Goal: Task Accomplishment & Management: Complete application form

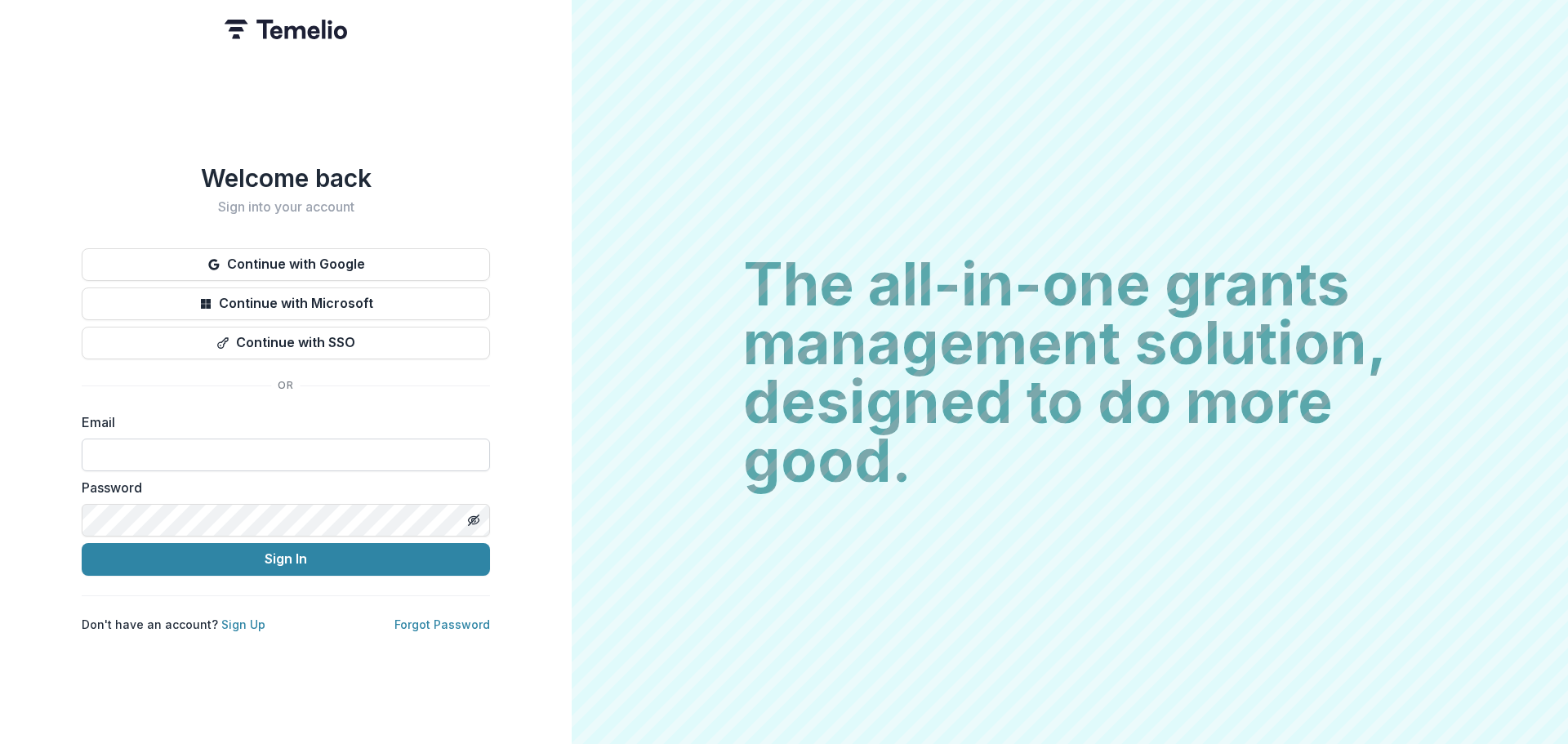
click at [165, 444] on input at bounding box center [286, 455] width 408 height 33
type input "**********"
click at [468, 512] on button "Toggle password visibility" at bounding box center [474, 521] width 26 height 26
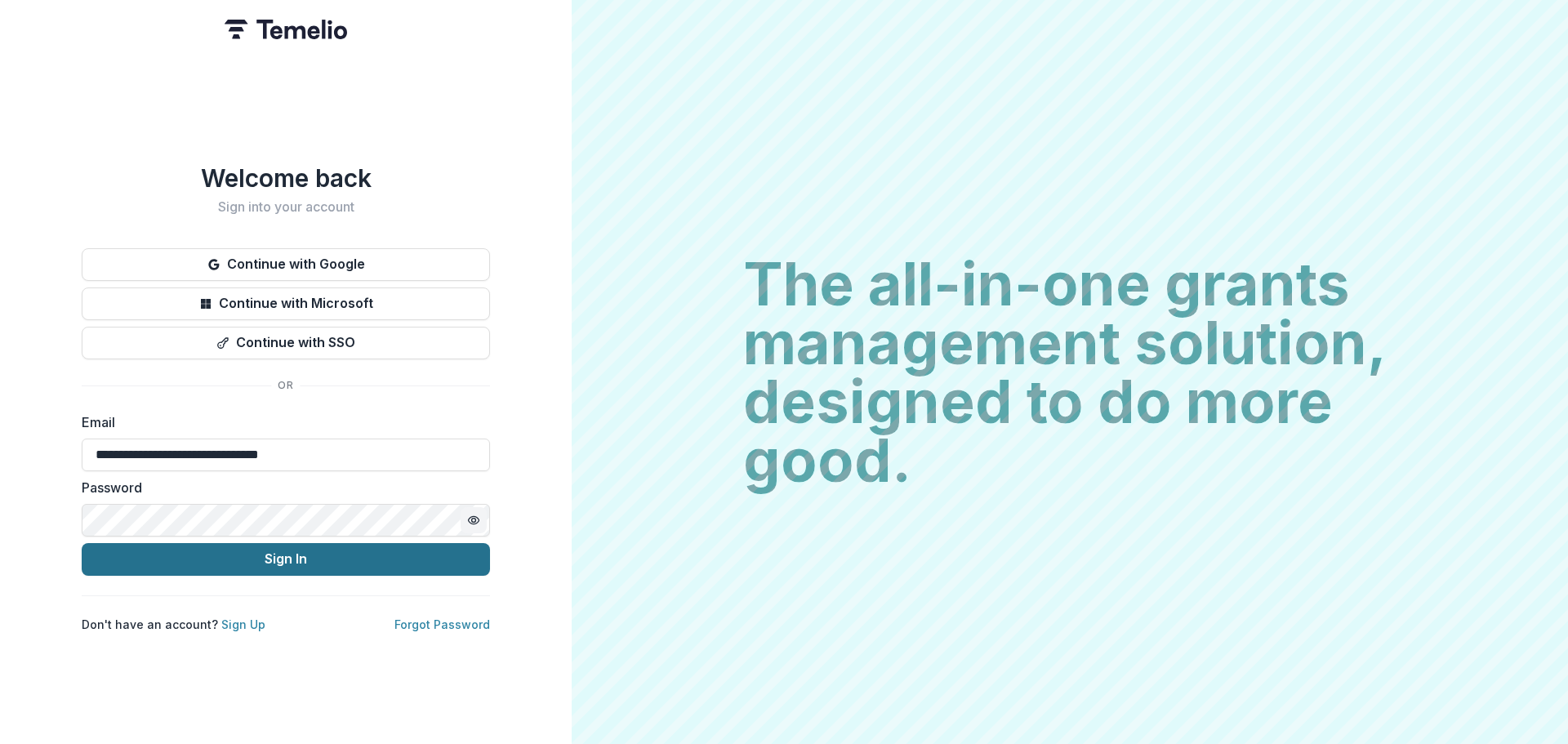
click at [281, 559] on button "Sign In" at bounding box center [286, 559] width 408 height 33
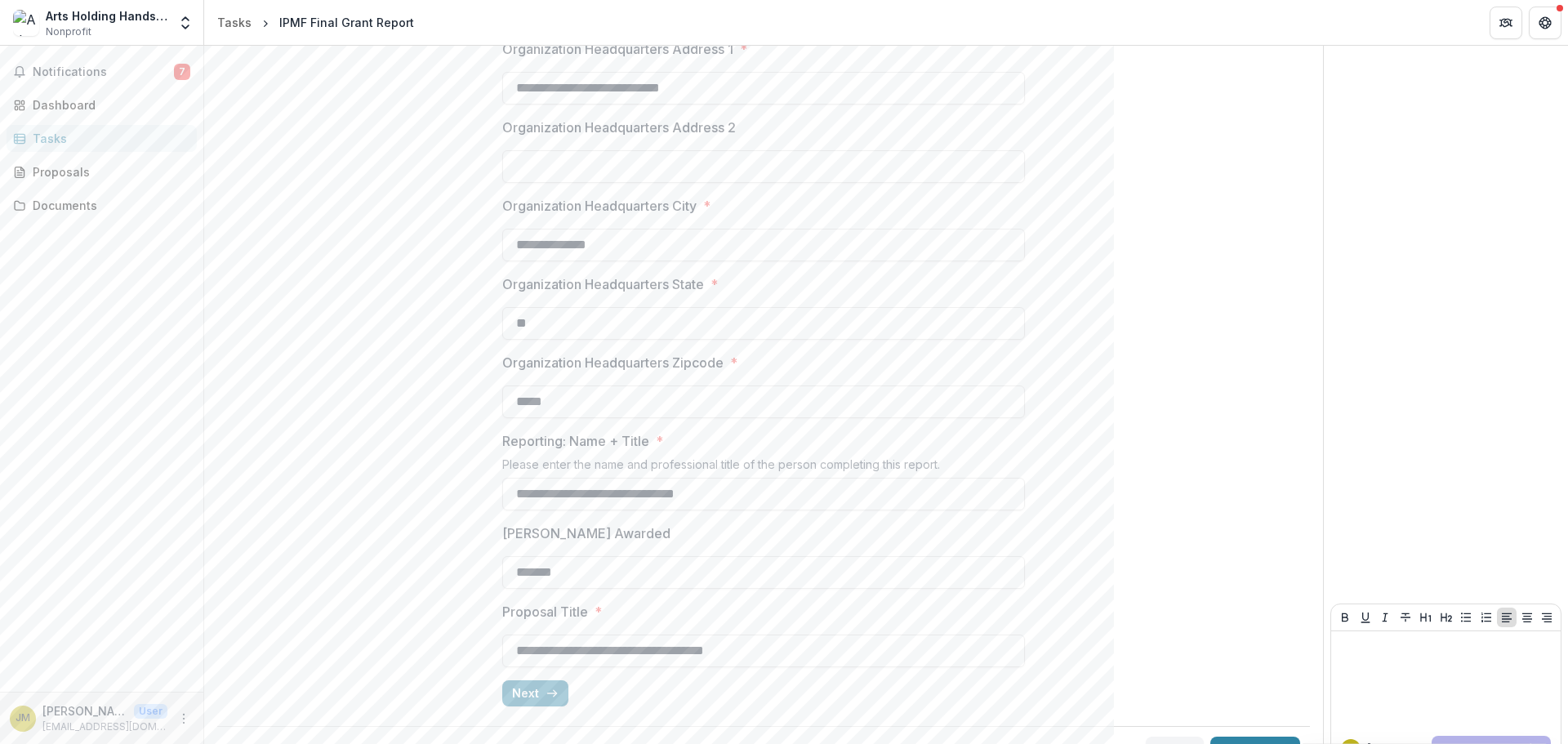
scroll to position [349, 0]
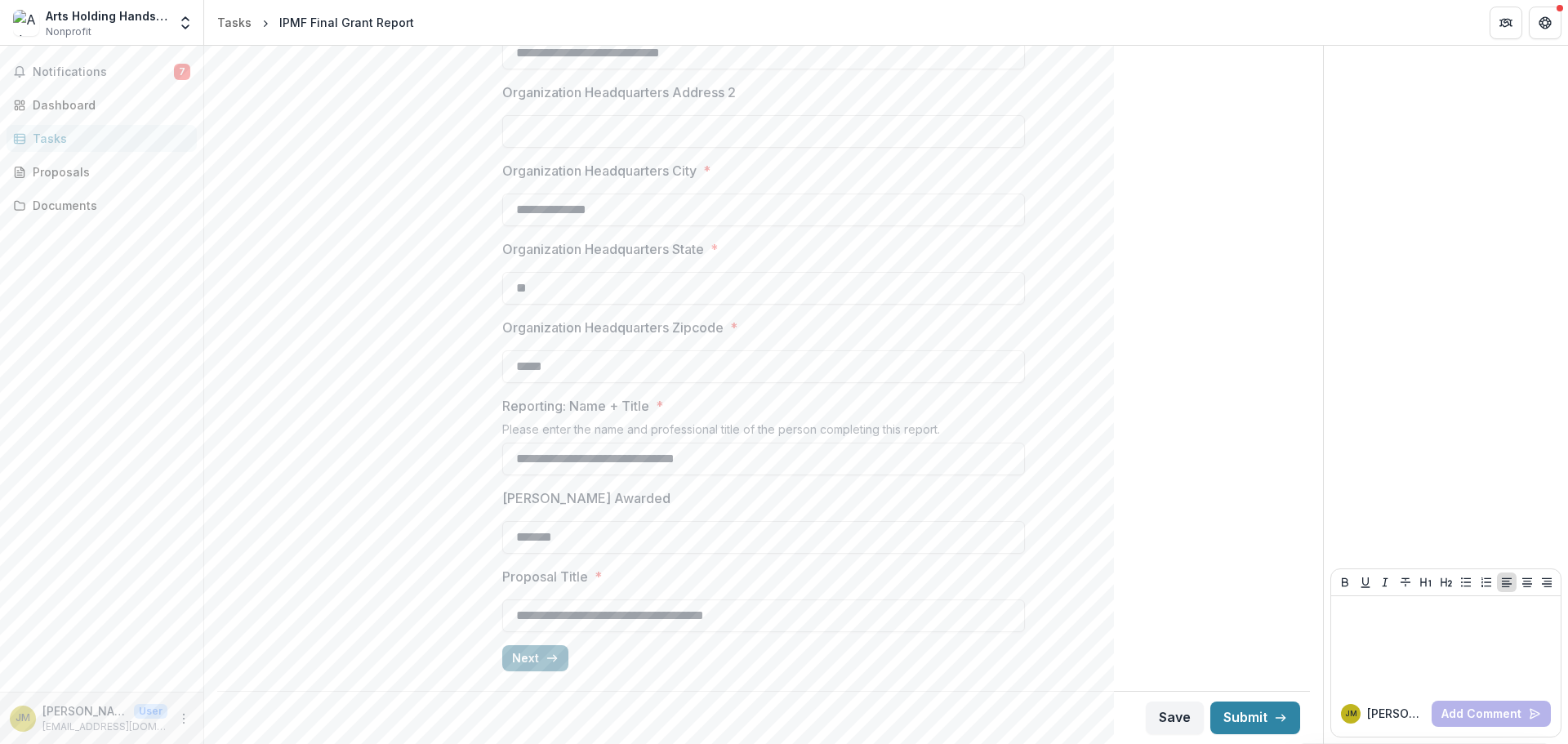
click at [524, 660] on button "Next" at bounding box center [536, 659] width 66 height 26
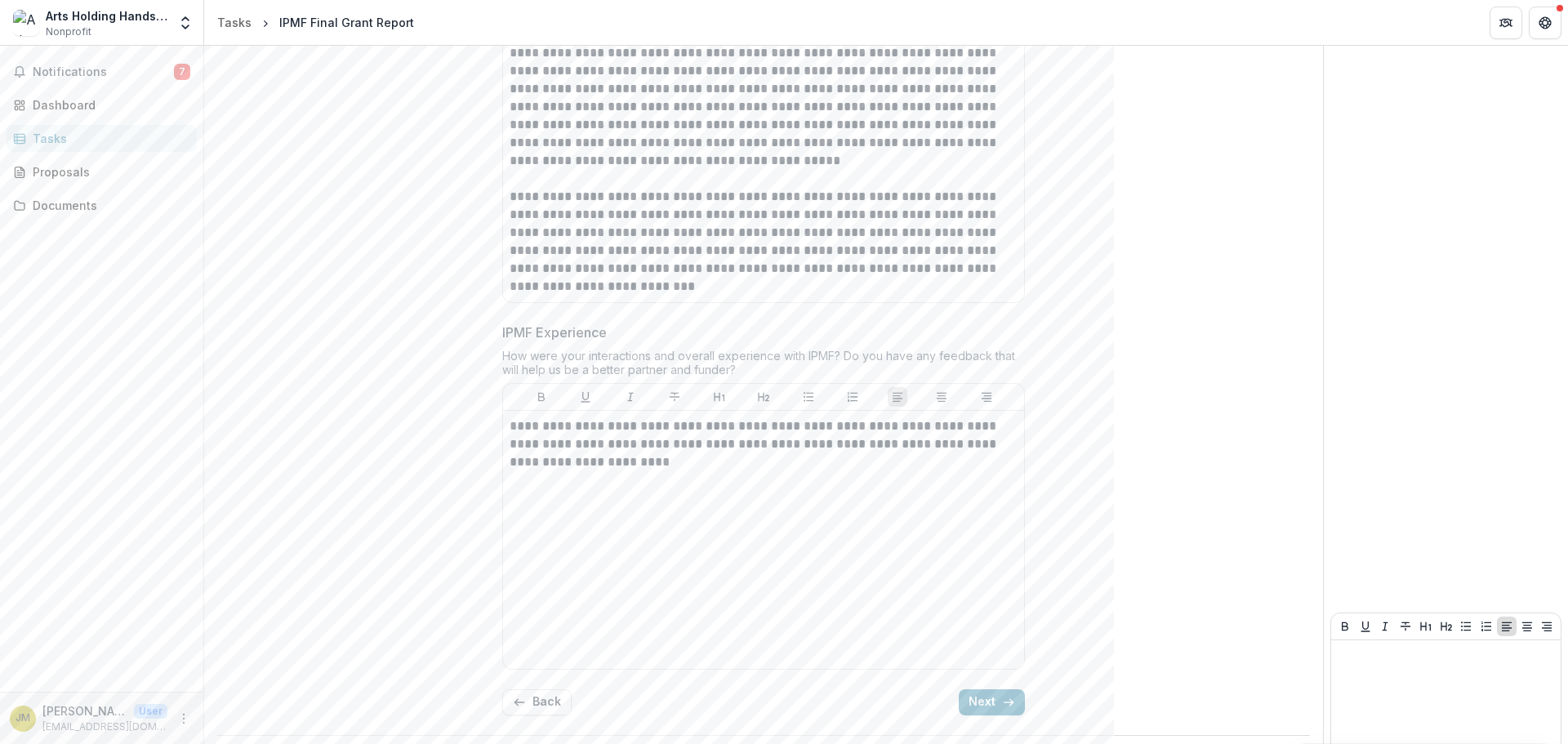
scroll to position [4489, 0]
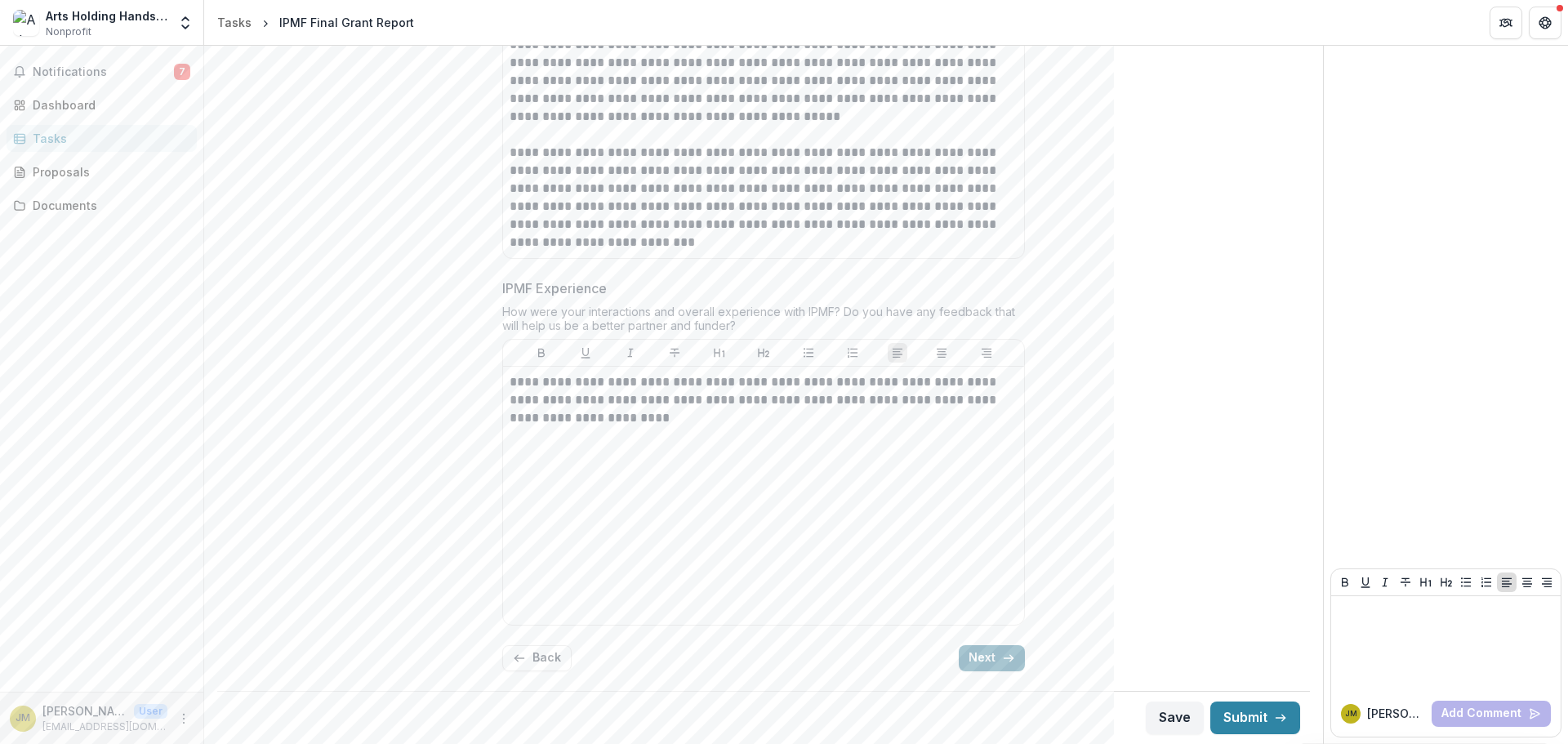
click at [980, 658] on button "Next" at bounding box center [991, 659] width 66 height 26
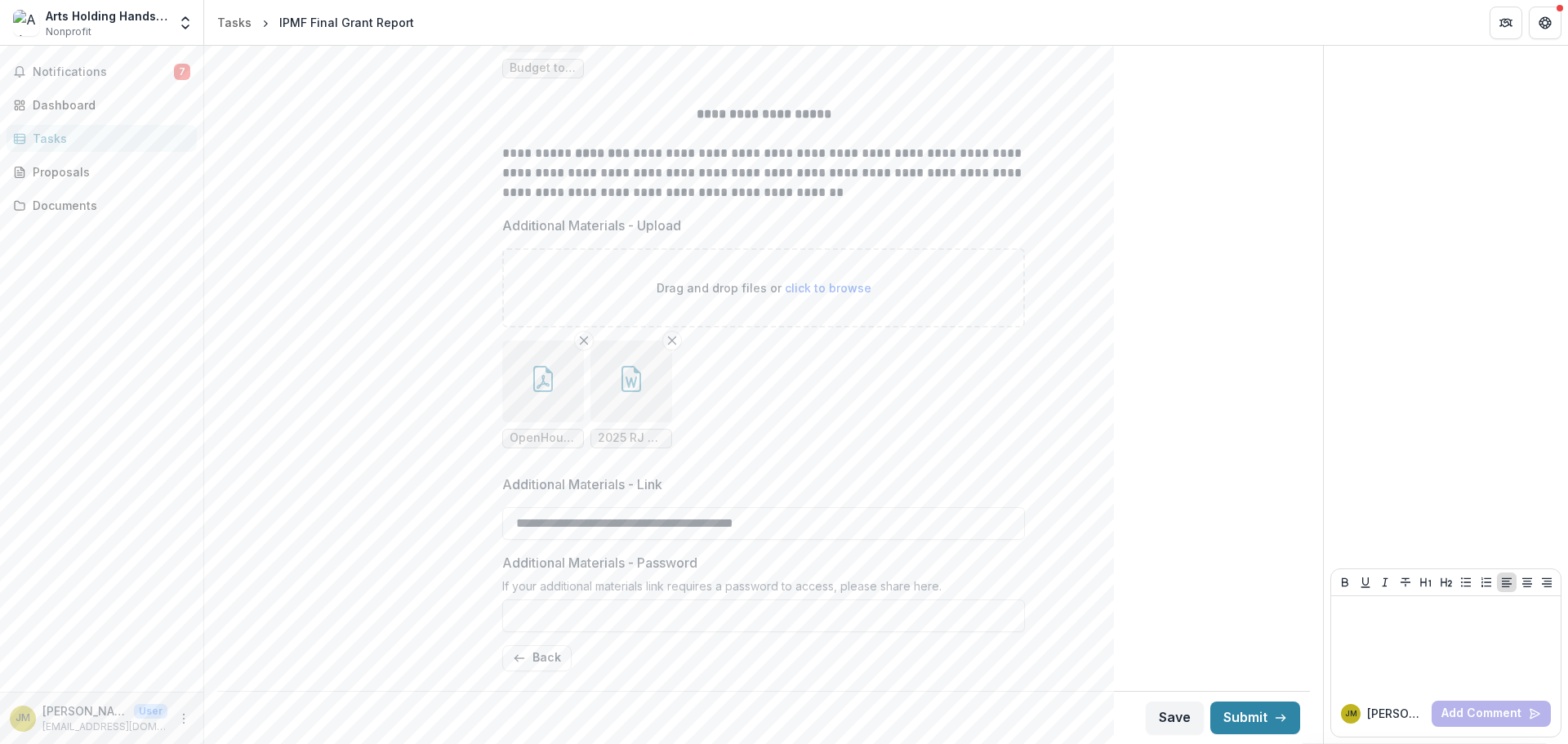
click at [631, 390] on icon "button" at bounding box center [631, 379] width 26 height 26
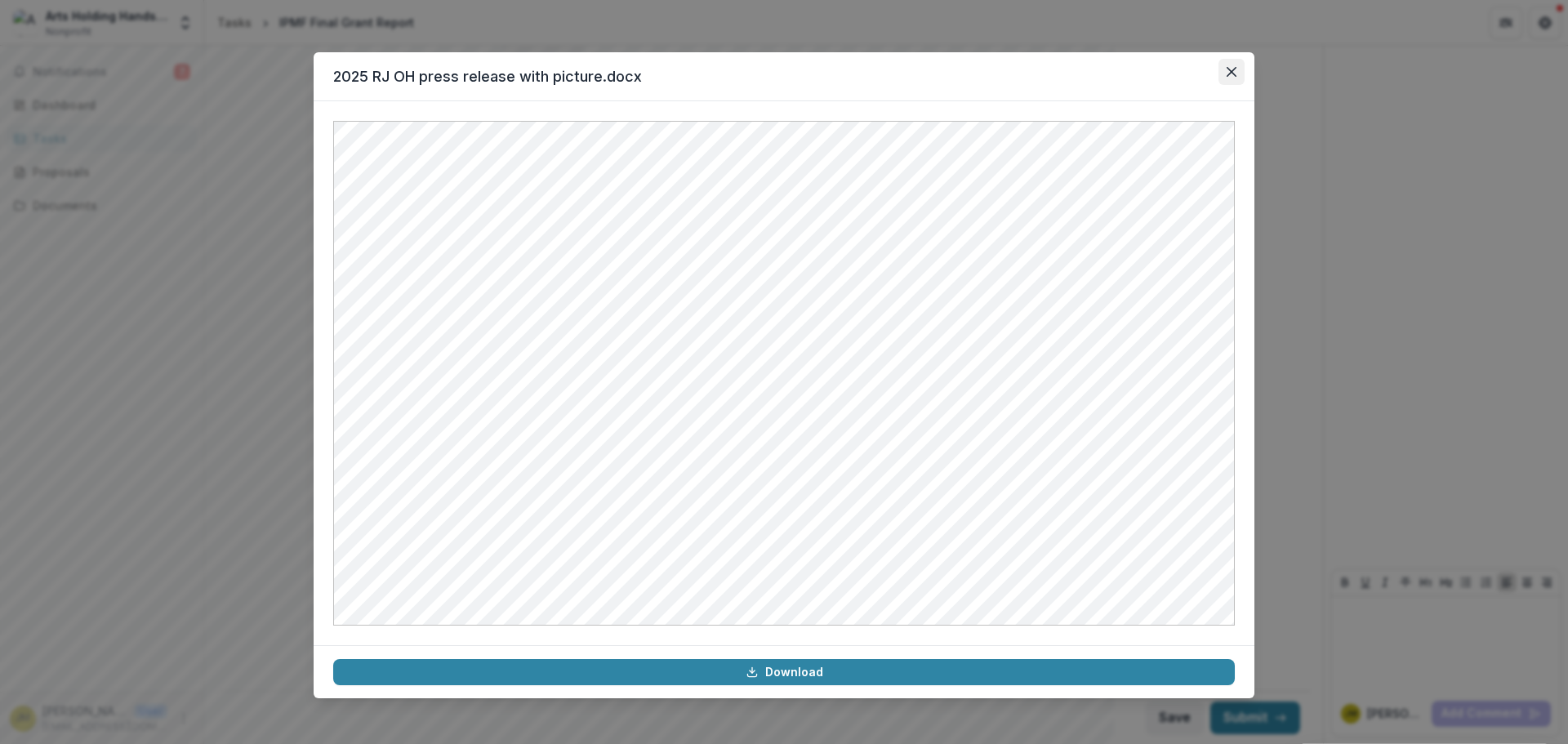
click at [1227, 78] on button "Close" at bounding box center [1232, 72] width 26 height 26
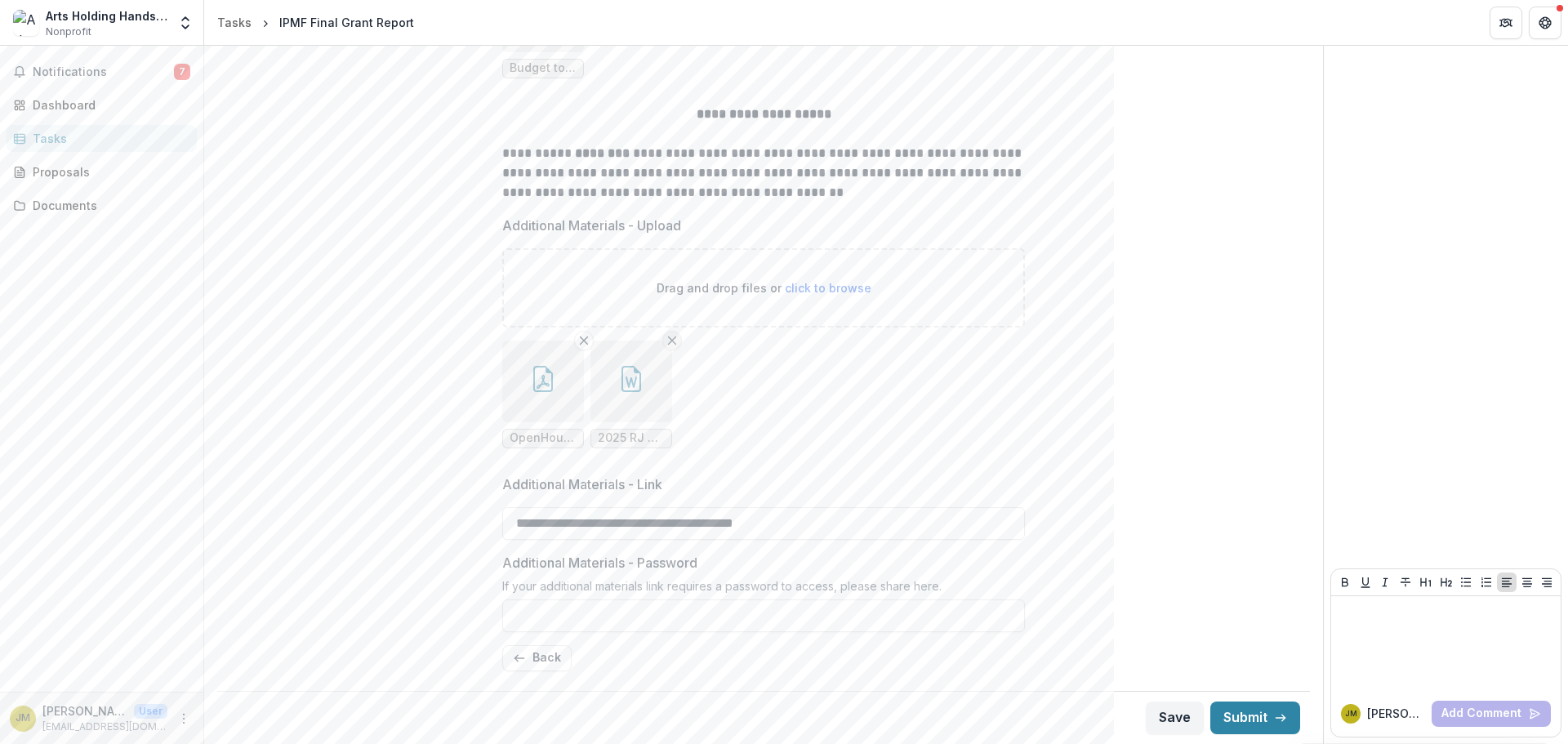
click at [672, 338] on line "Remove File" at bounding box center [672, 340] width 7 height 7
click at [811, 288] on span "click to browse" at bounding box center [828, 288] width 87 height 14
type input "**********"
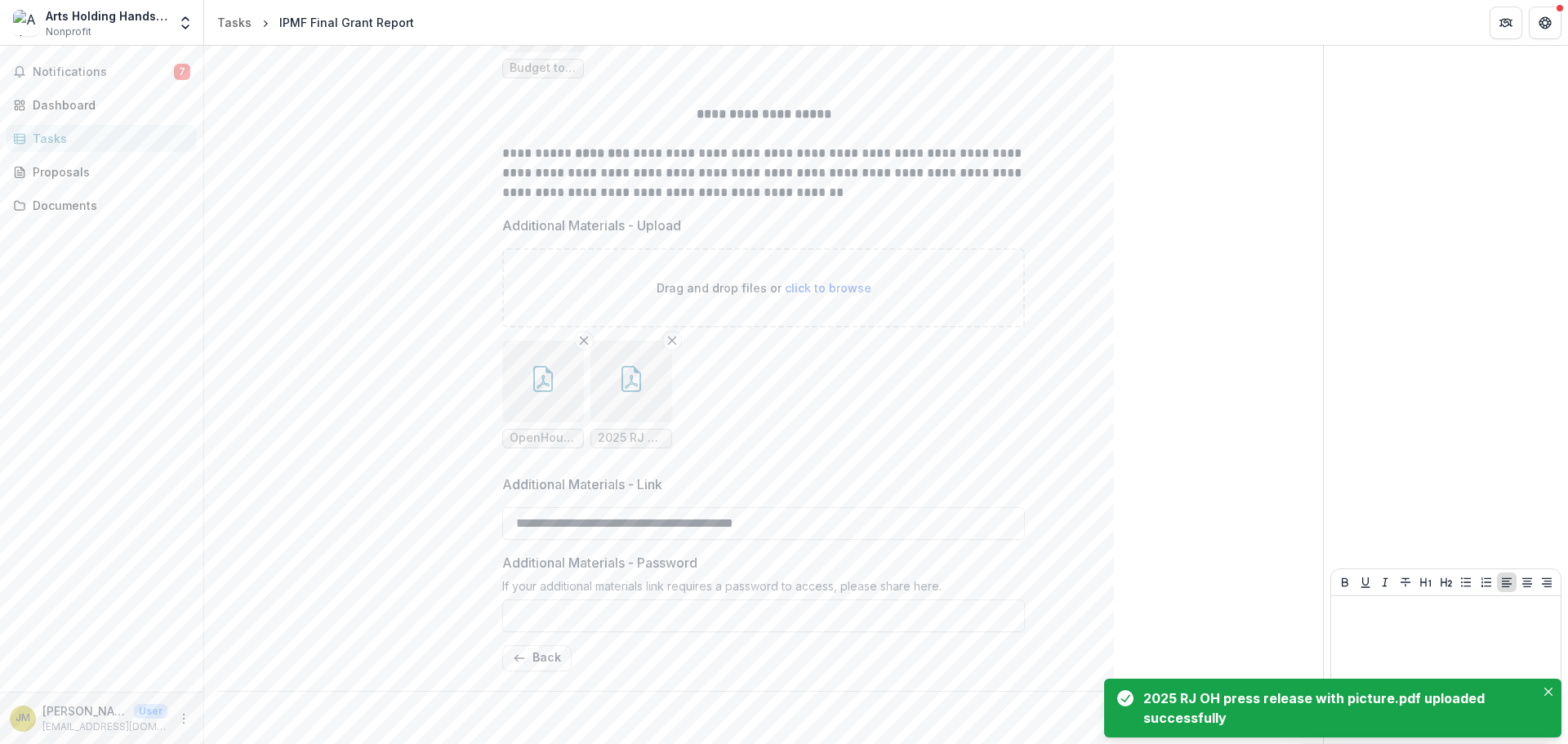
click at [544, 409] on button "button" at bounding box center [544, 381] width 82 height 82
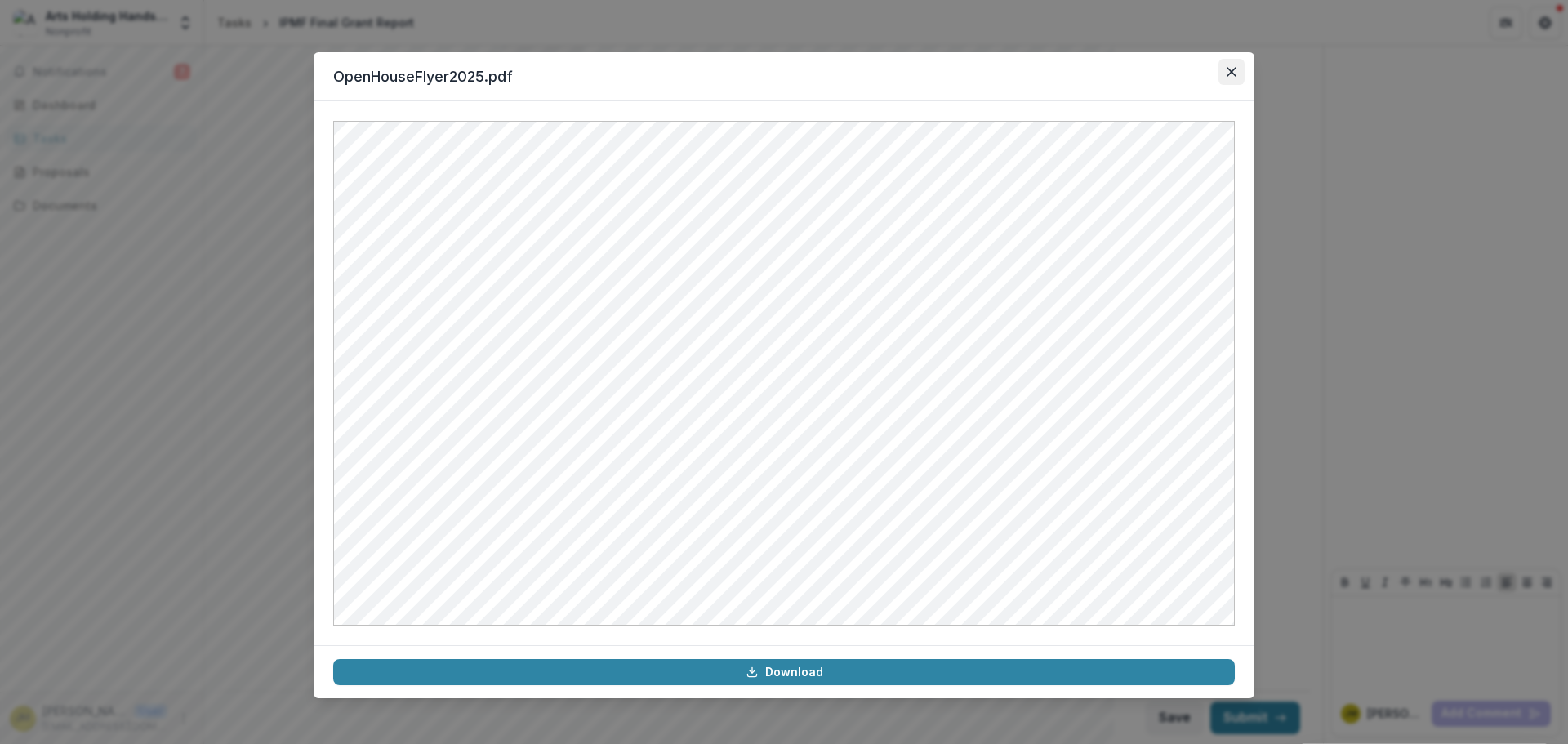
click at [1228, 76] on icon "Close" at bounding box center [1232, 72] width 10 height 10
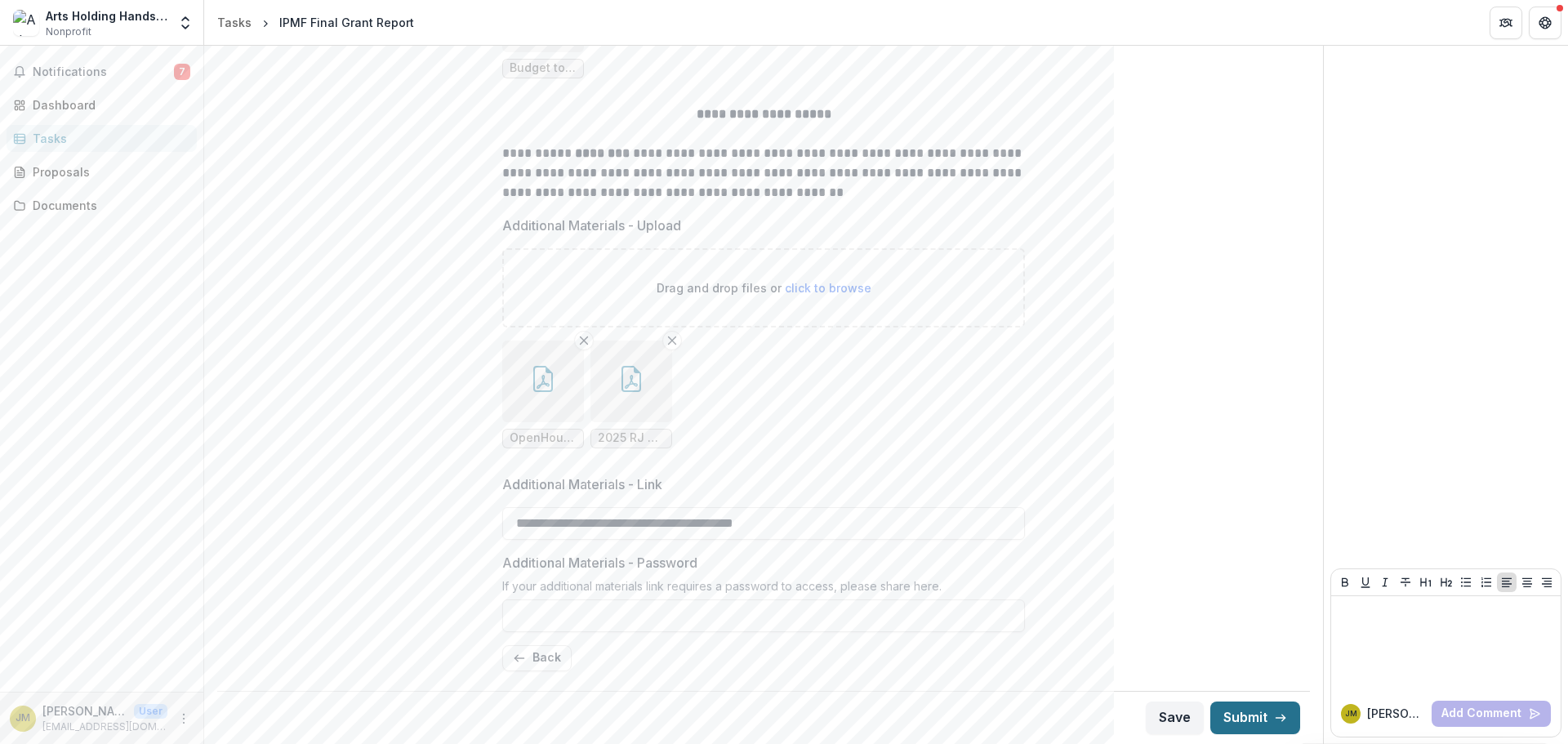
click at [1234, 713] on button "Submit" at bounding box center [1256, 719] width 90 height 33
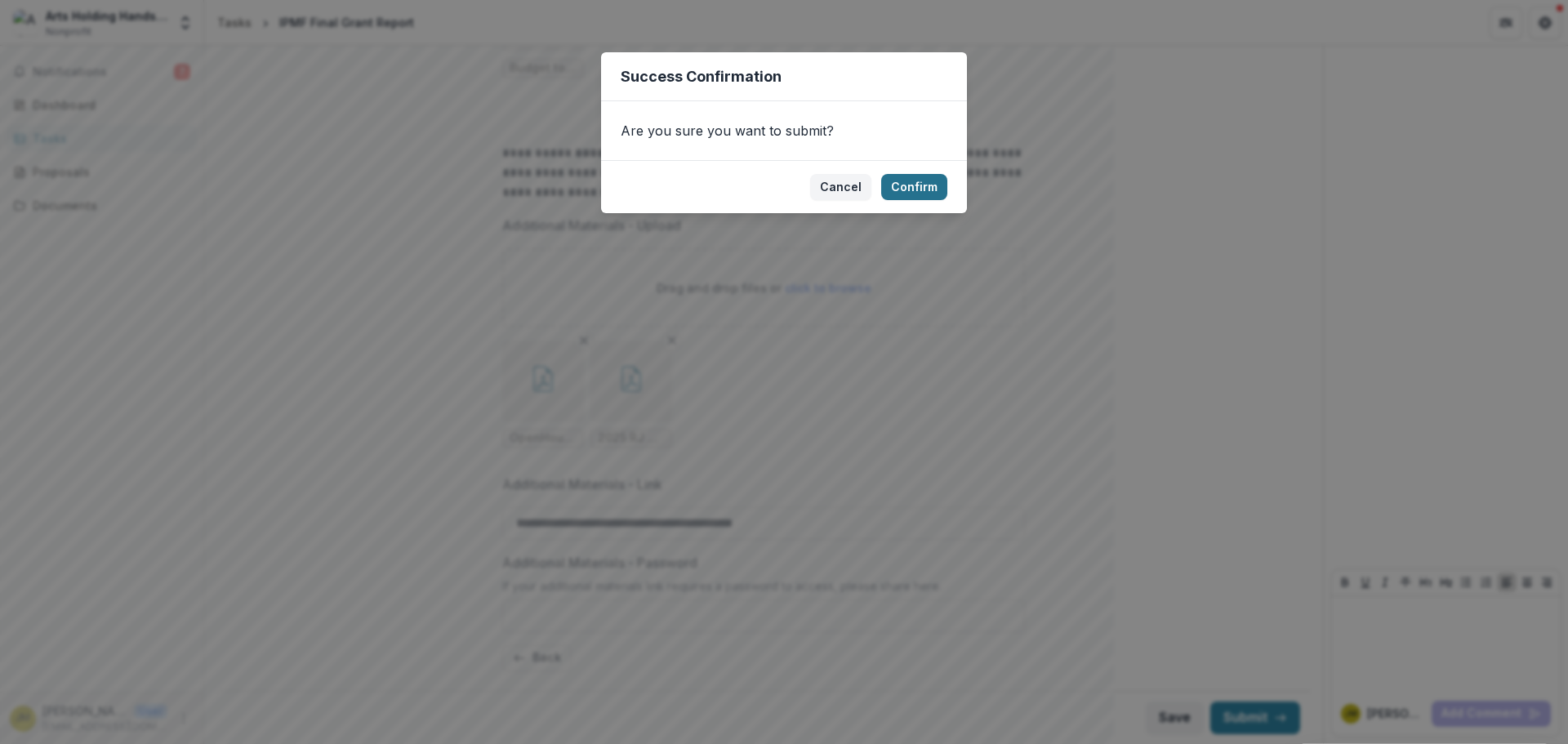
click at [922, 186] on button "Confirm" at bounding box center [914, 187] width 66 height 26
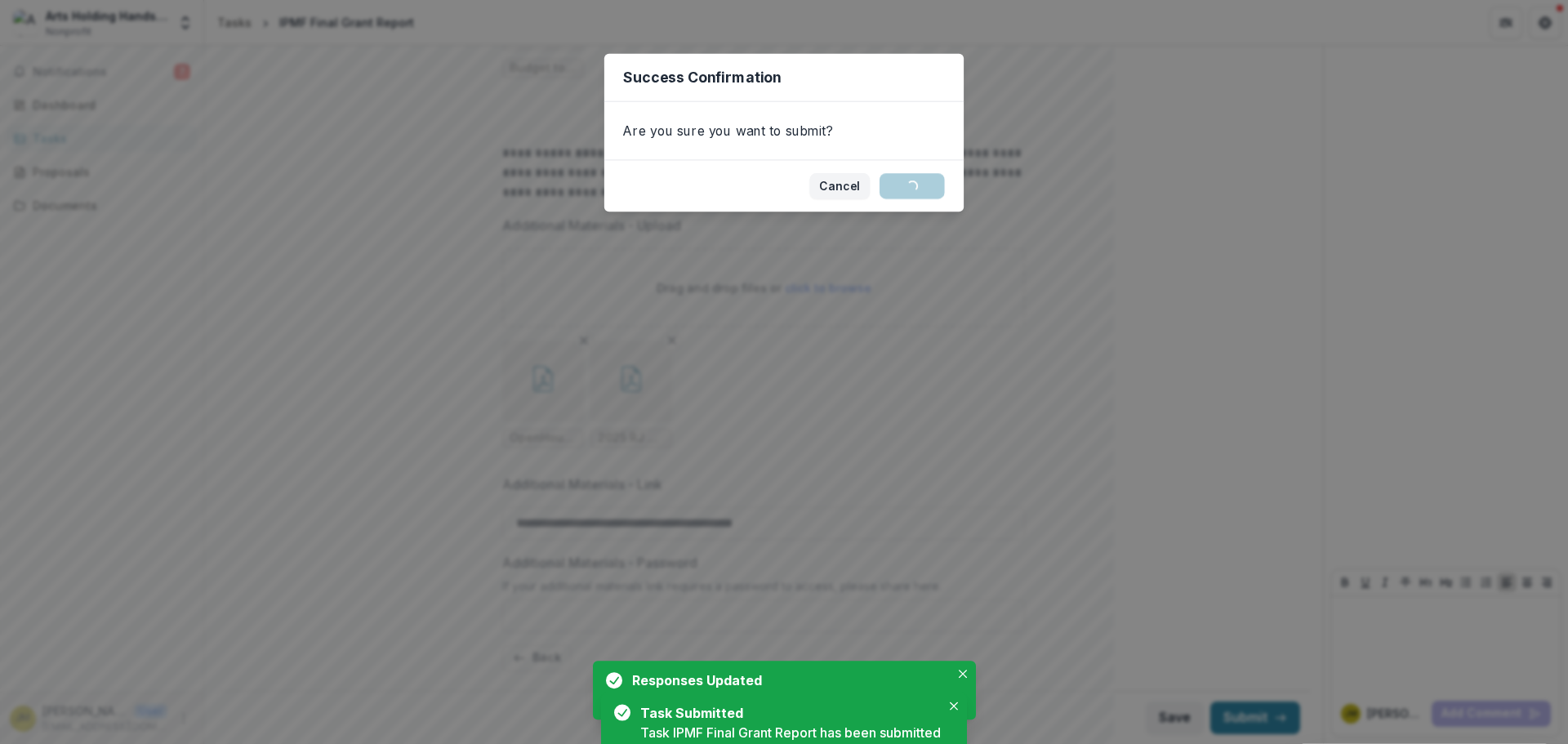
scroll to position [0, 0]
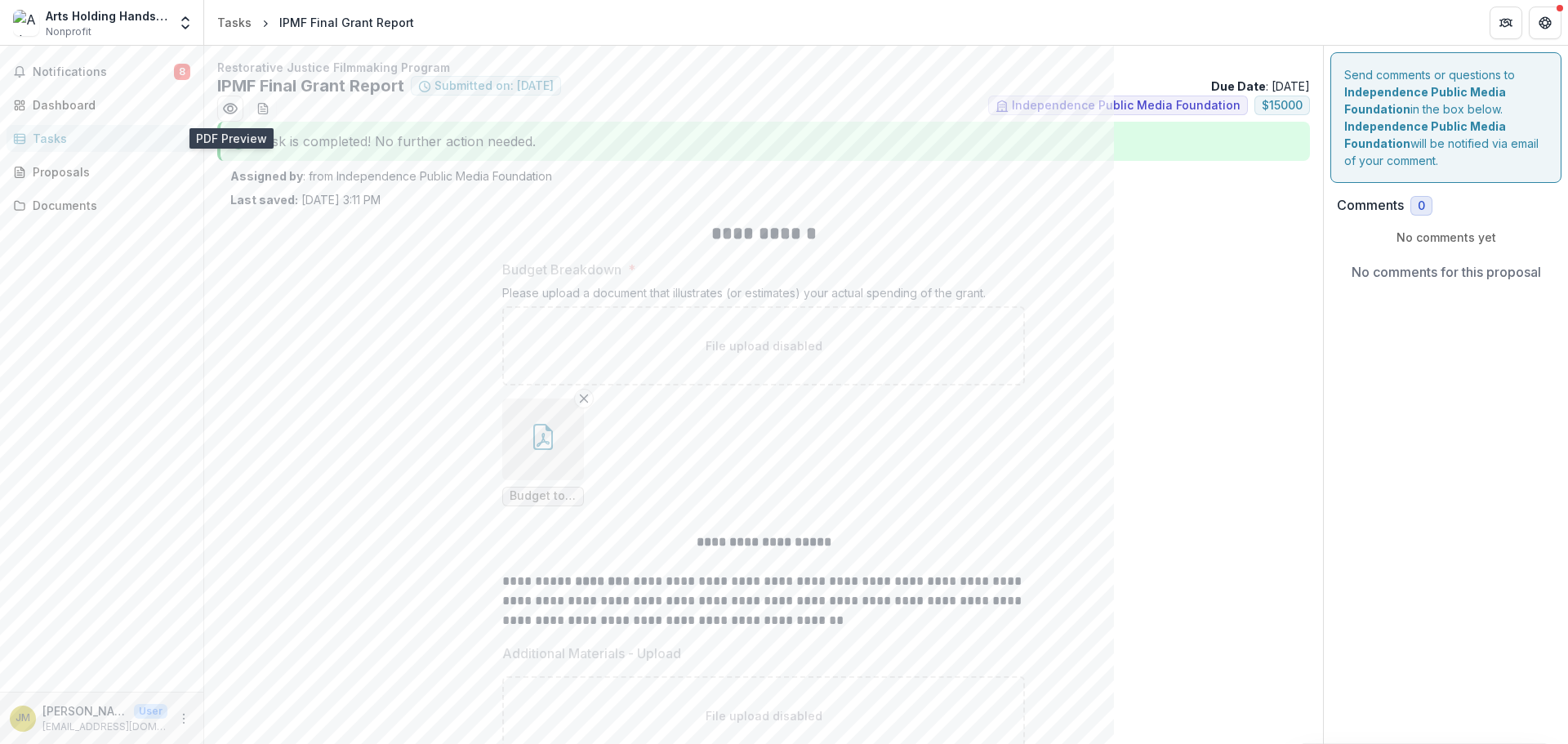
click at [539, 489] on span "Budget to Actual - Indep Public Media (1).pdf" at bounding box center [544, 497] width 82 height 20
click at [537, 458] on button "button" at bounding box center [544, 440] width 82 height 82
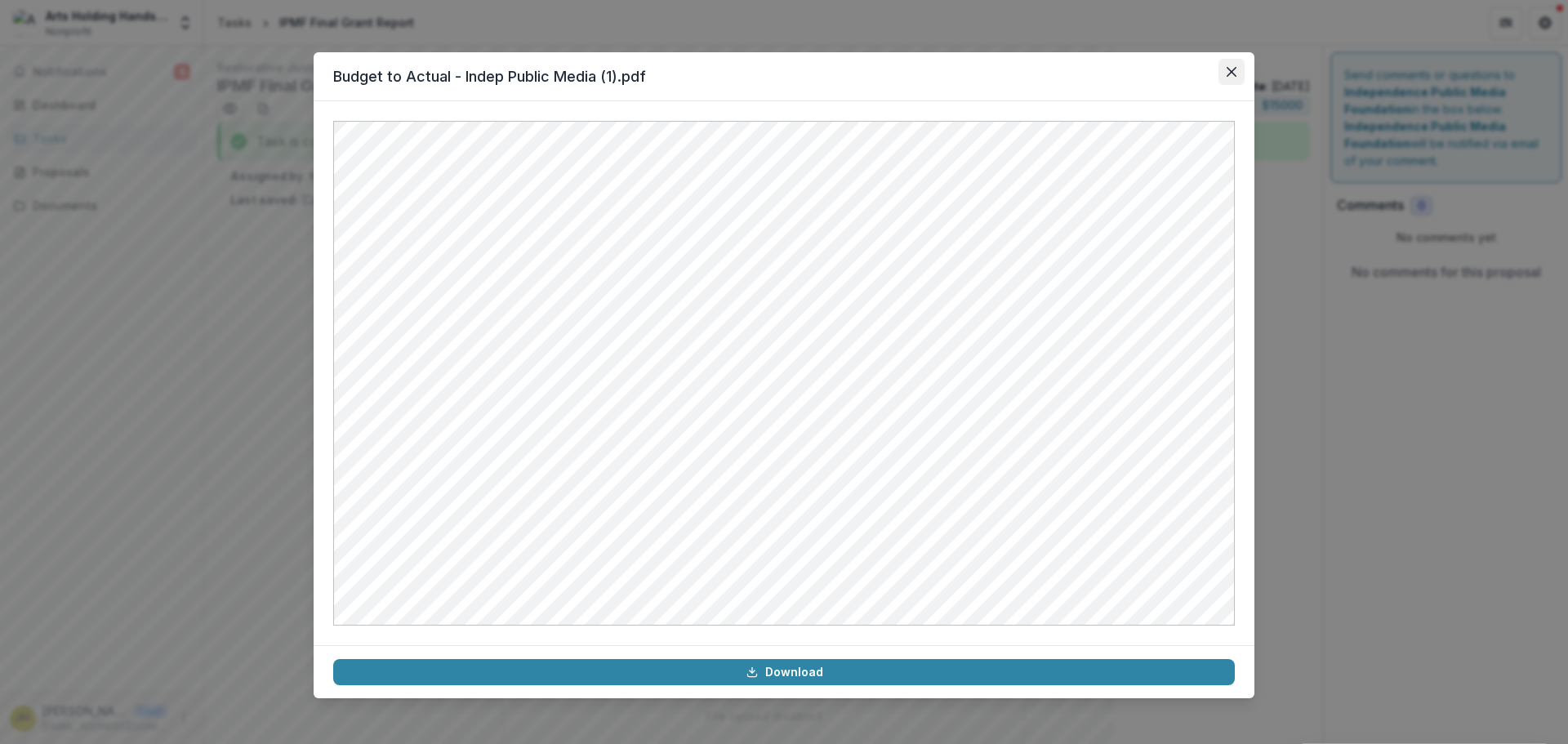
click at [1235, 67] on icon "Close" at bounding box center [1232, 72] width 10 height 10
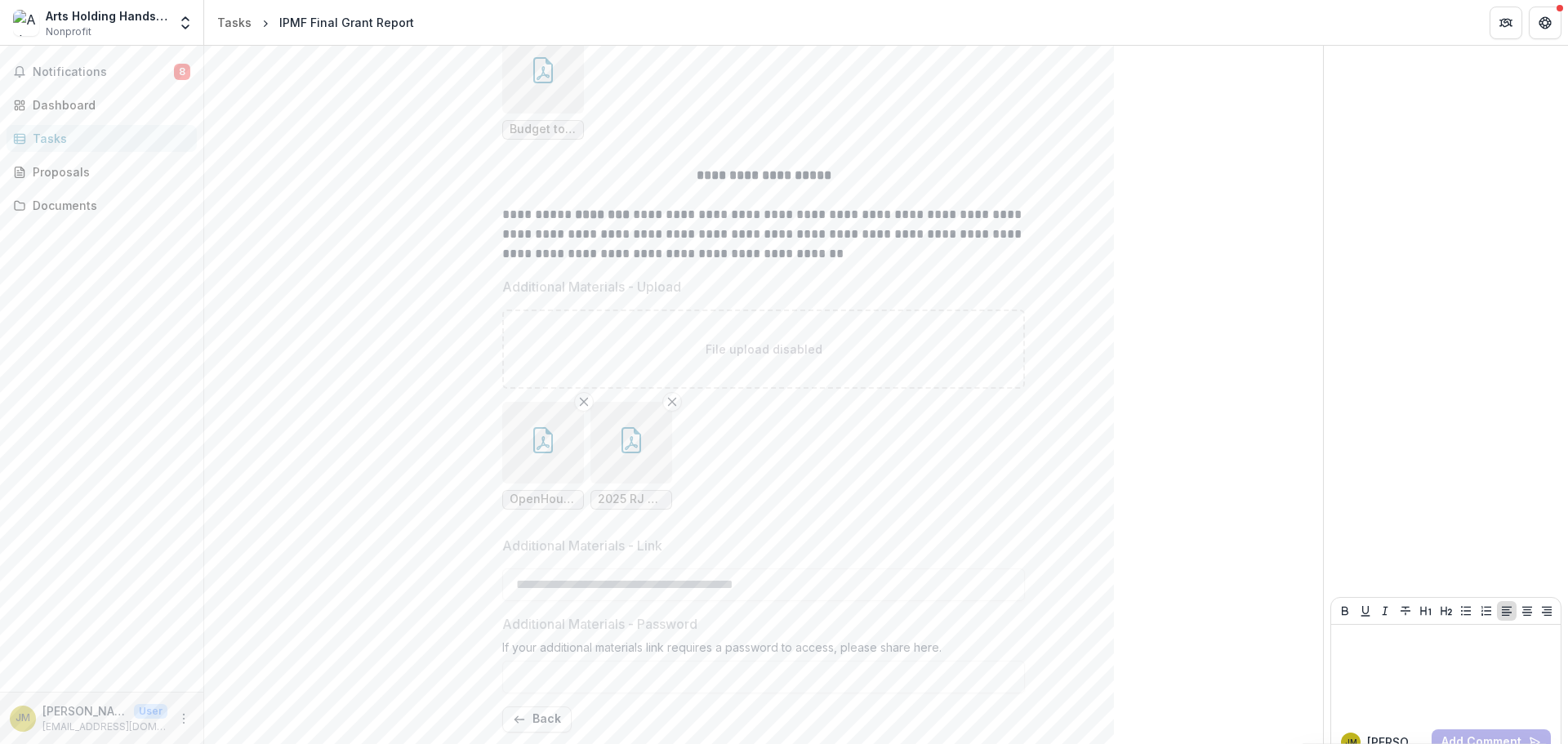
scroll to position [395, 0]
